Goal: Navigation & Orientation: Find specific page/section

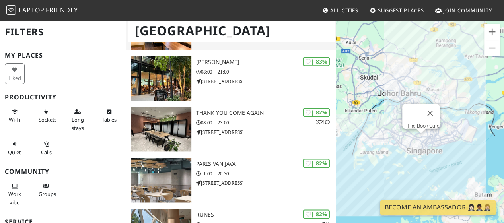
scroll to position [477, 0]
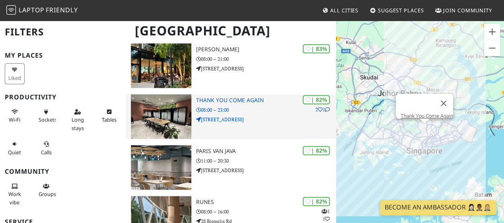
click at [246, 111] on p "08:00 – 23:00" at bounding box center [266, 110] width 140 height 8
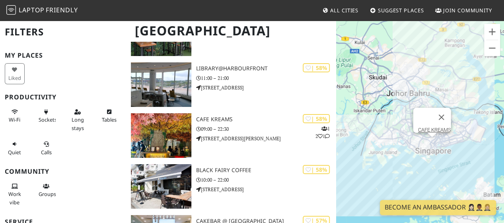
scroll to position [7353, 0]
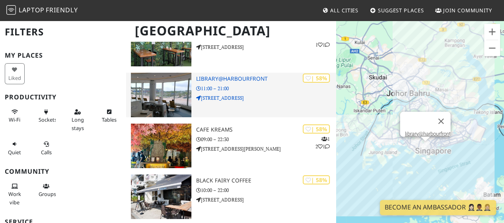
click at [178, 93] on img at bounding box center [161, 95] width 60 height 45
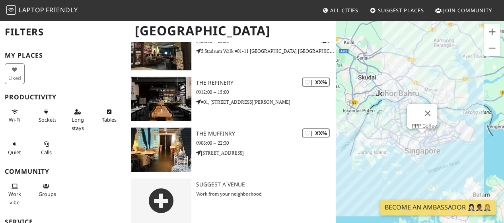
scroll to position [16397, 0]
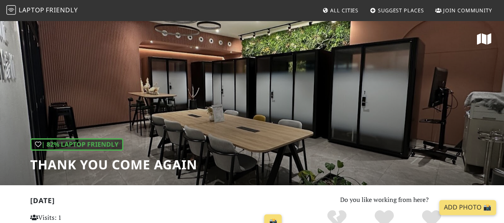
drag, startPoint x: 487, startPoint y: 89, endPoint x: 439, endPoint y: 92, distance: 48.5
click at [484, 91] on div "| 82% Laptop Friendly Thank You Come Again" at bounding box center [252, 102] width 504 height 165
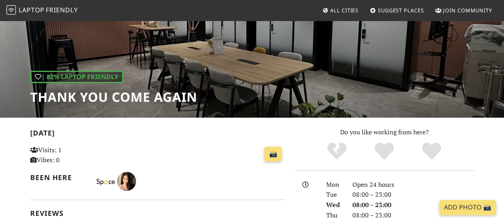
scroll to position [79, 0]
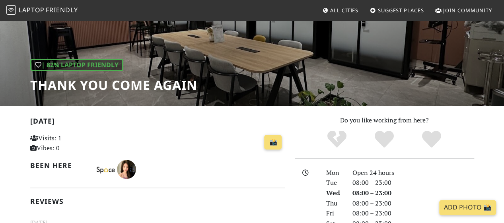
drag, startPoint x: 48, startPoint y: 136, endPoint x: 79, endPoint y: 136, distance: 30.2
click at [79, 136] on p "Visits: 1 Vibes: 0" at bounding box center [69, 143] width 79 height 20
click at [184, 132] on div "📸" at bounding box center [201, 142] width 167 height 21
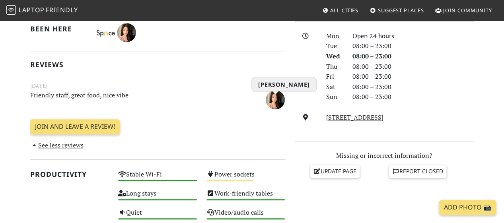
scroll to position [199, 0]
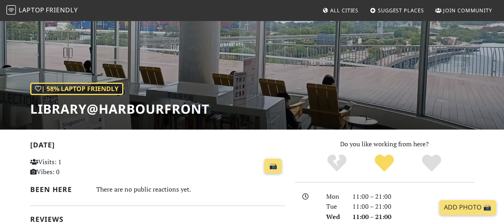
scroll to position [16, 0]
